Goal: Information Seeking & Learning: Learn about a topic

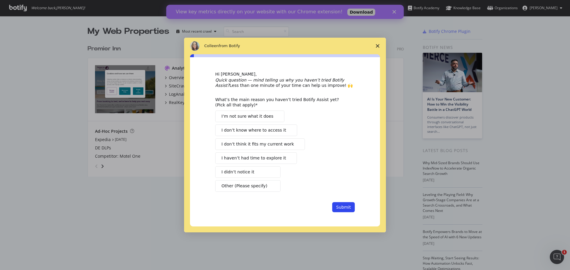
click at [246, 173] on span "I didn’t notice it" at bounding box center [237, 172] width 33 height 6
click at [341, 206] on button "Submit" at bounding box center [343, 207] width 23 height 10
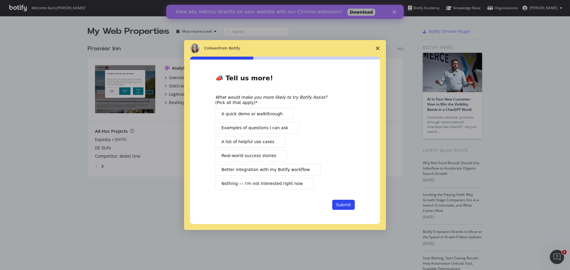
click at [287, 127] on button "Examples of questions I can ask" at bounding box center [257, 128] width 84 height 12
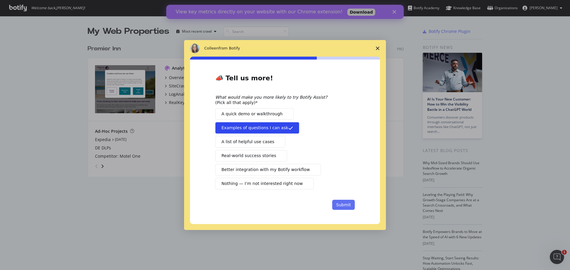
click at [344, 208] on button "Submit" at bounding box center [343, 205] width 23 height 10
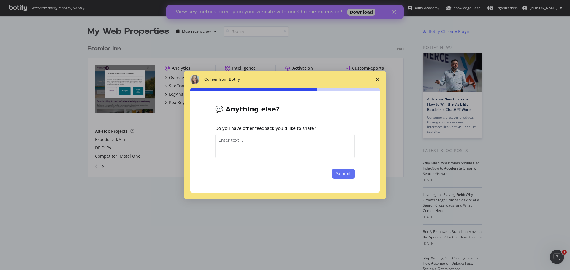
click at [340, 171] on button "Submit" at bounding box center [343, 174] width 23 height 10
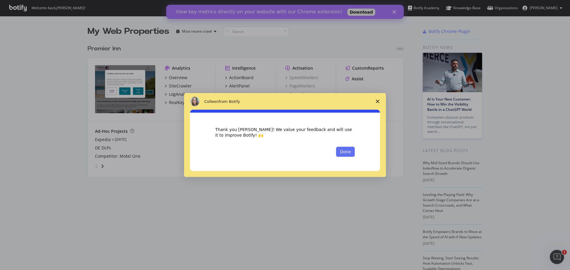
click at [346, 151] on button "Done" at bounding box center [345, 152] width 19 height 10
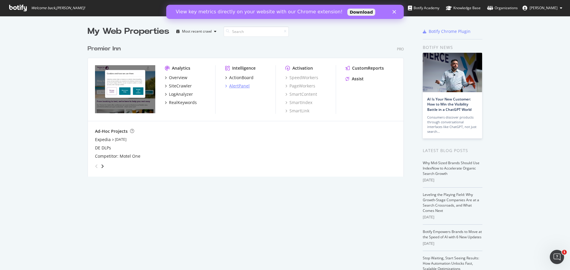
click at [234, 86] on div "AlertPanel" at bounding box center [239, 86] width 20 height 6
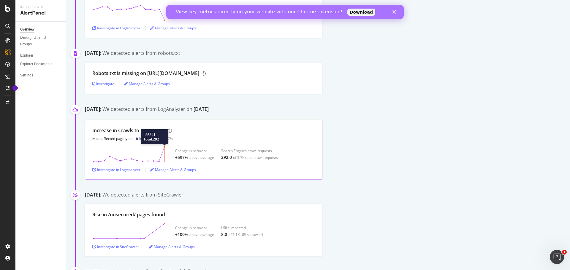
scroll to position [309, 0]
click at [134, 170] on div "Investigate in LogAnalyzer" at bounding box center [116, 169] width 48 height 5
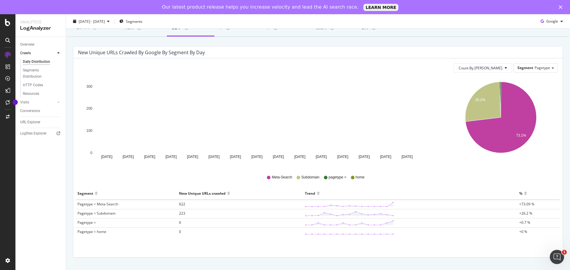
scroll to position [44, 0]
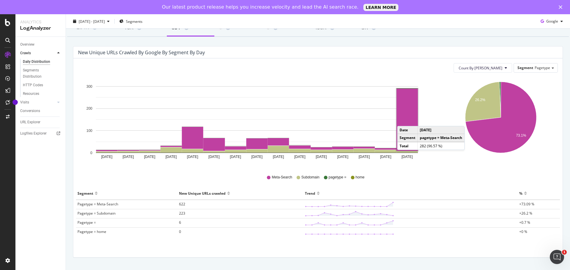
click at [403, 120] on rect "A chart." at bounding box center [406, 120] width 21 height 62
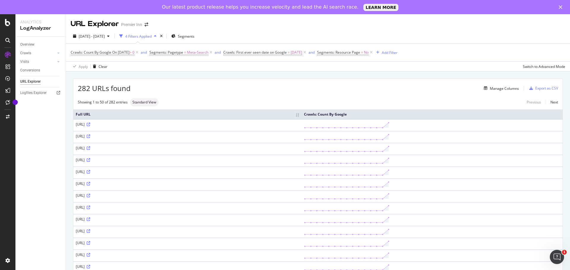
click at [34, 26] on div "LogAnalyzer" at bounding box center [40, 28] width 41 height 7
